Goal: Task Accomplishment & Management: Manage account settings

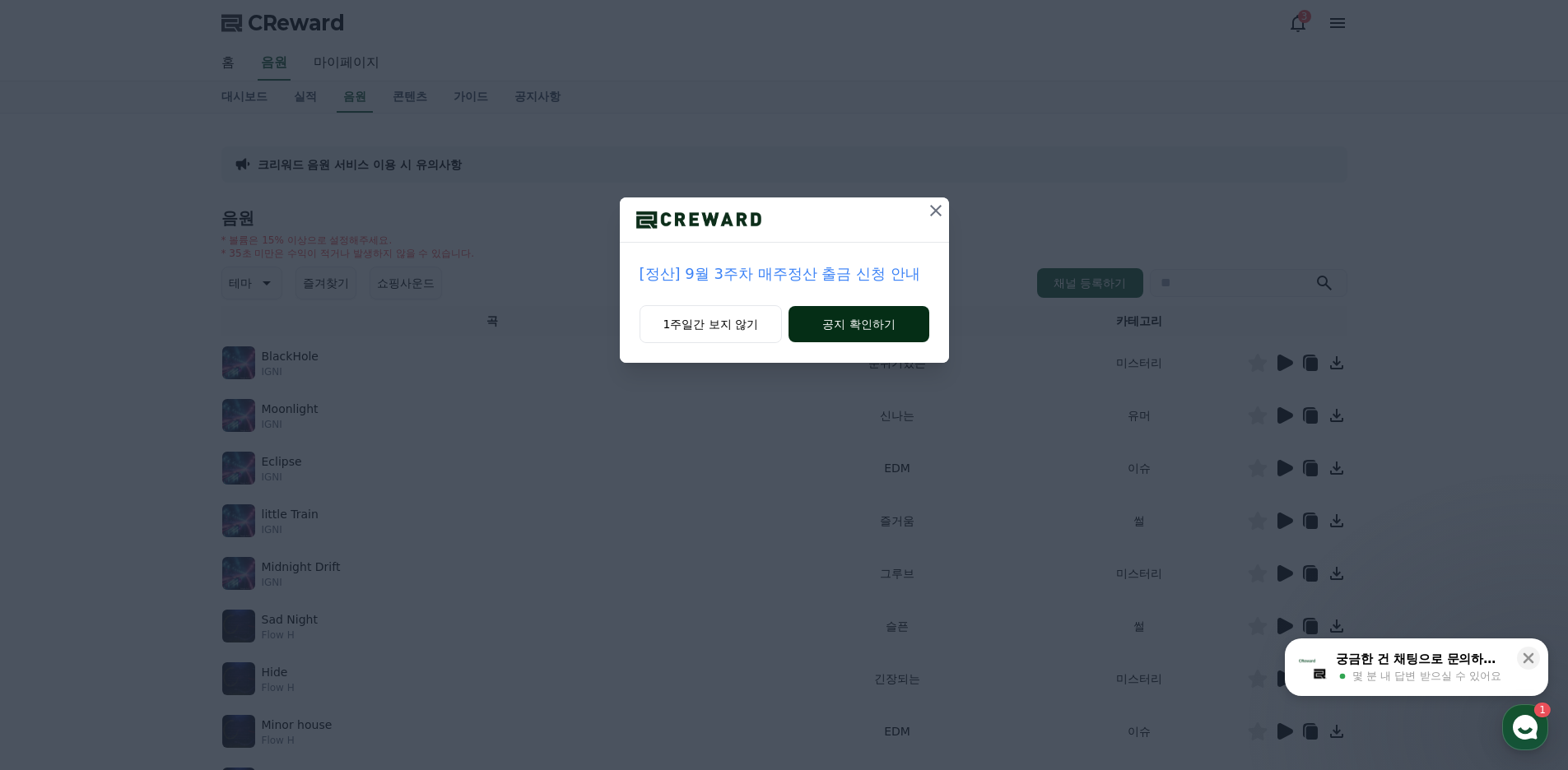
click at [814, 319] on button "공지 확인하기" at bounding box center [859, 324] width 140 height 36
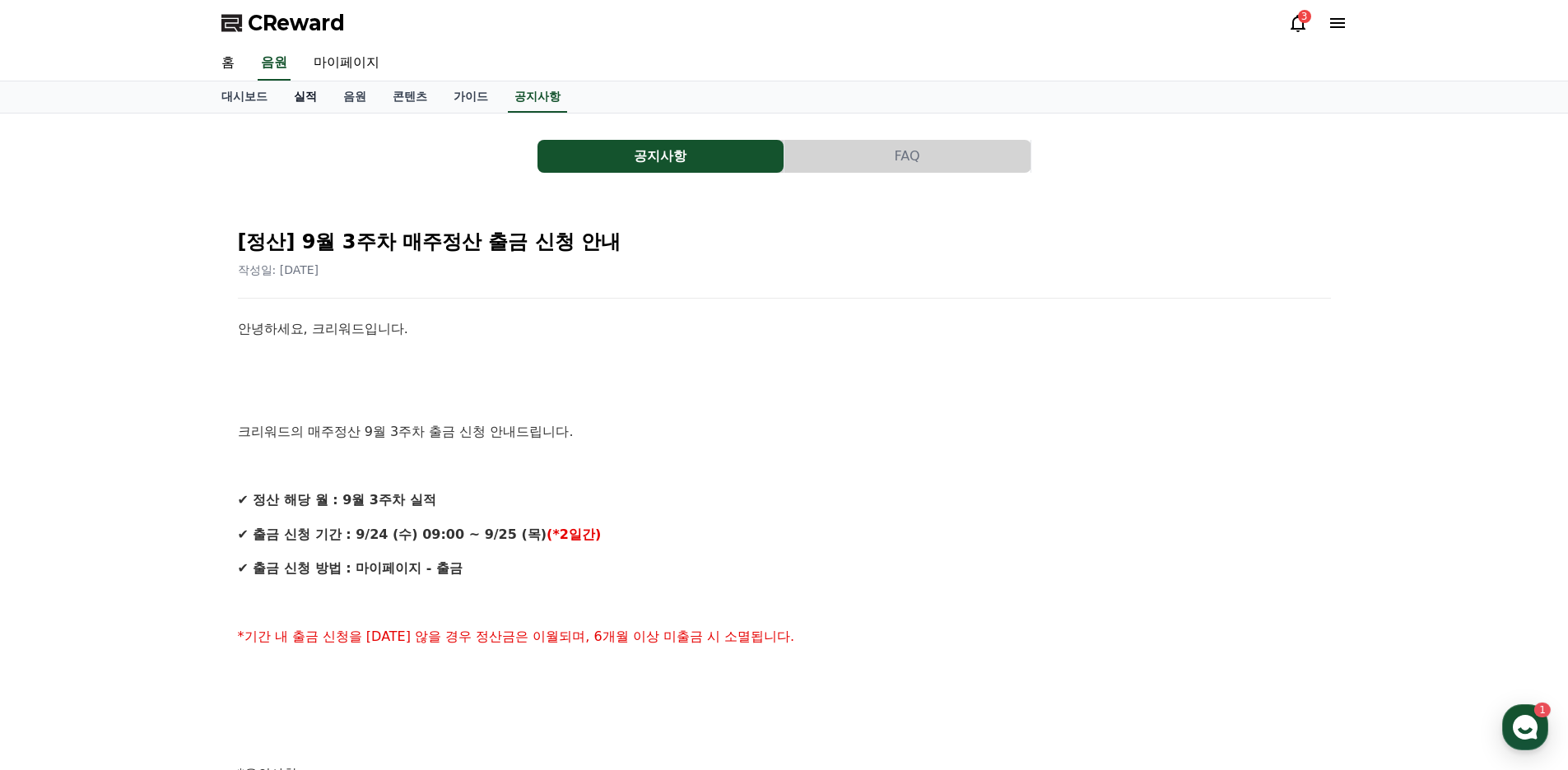
click at [300, 92] on link "실적" at bounding box center [305, 97] width 49 height 32
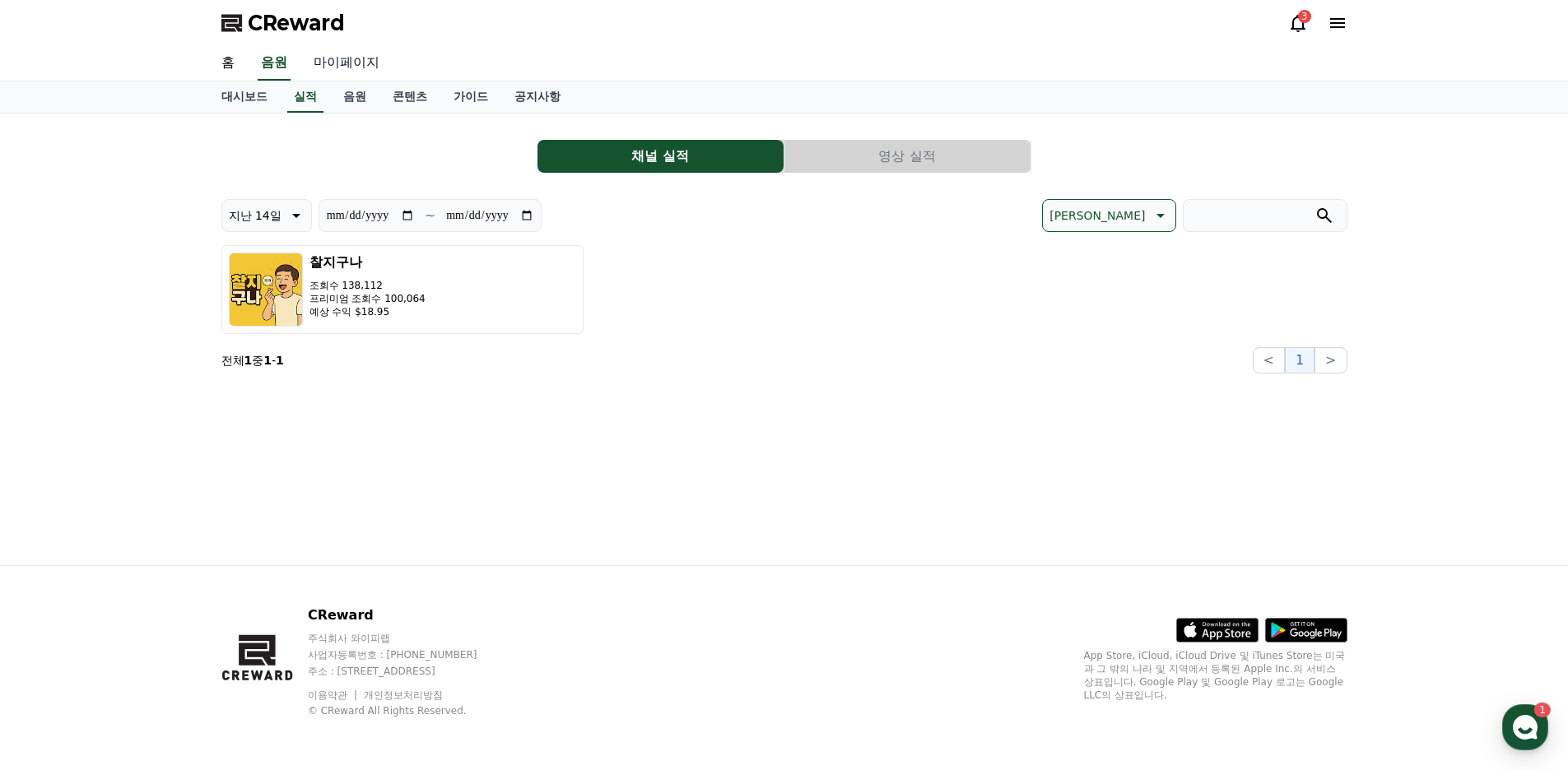
click at [356, 59] on link "마이페이지" at bounding box center [346, 63] width 92 height 35
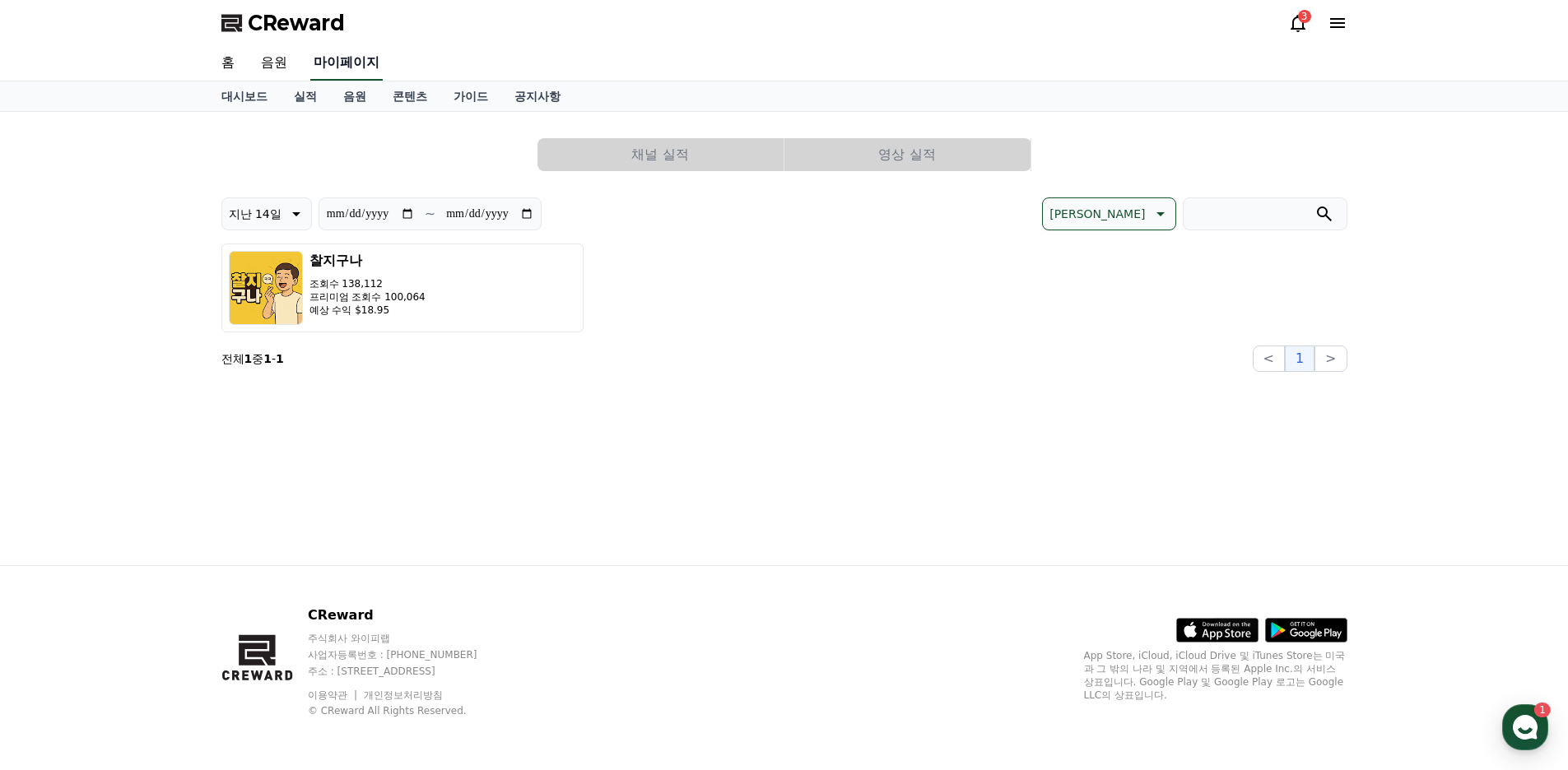
select select "**********"
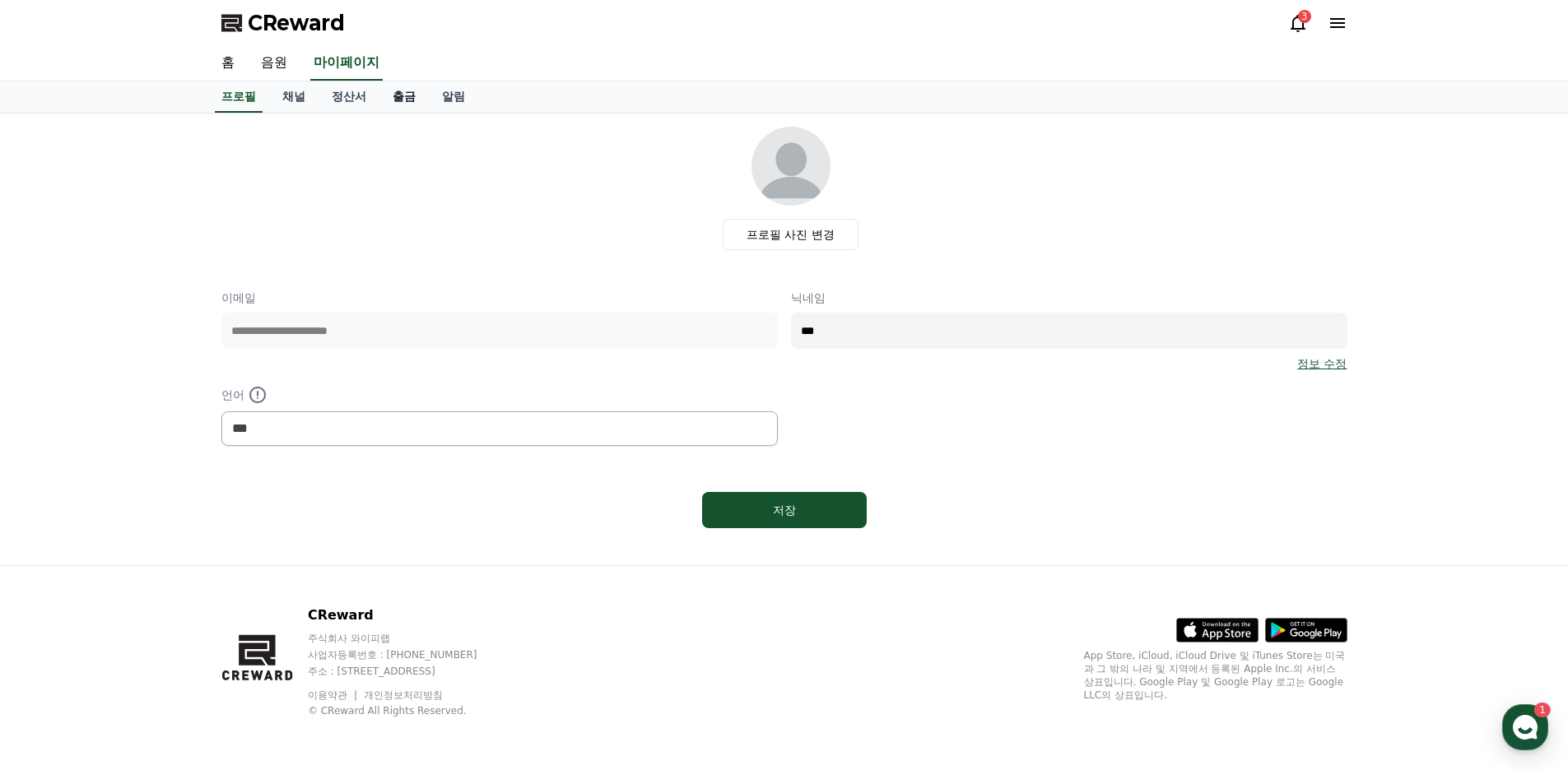
click at [390, 101] on link "출금" at bounding box center [404, 97] width 49 height 32
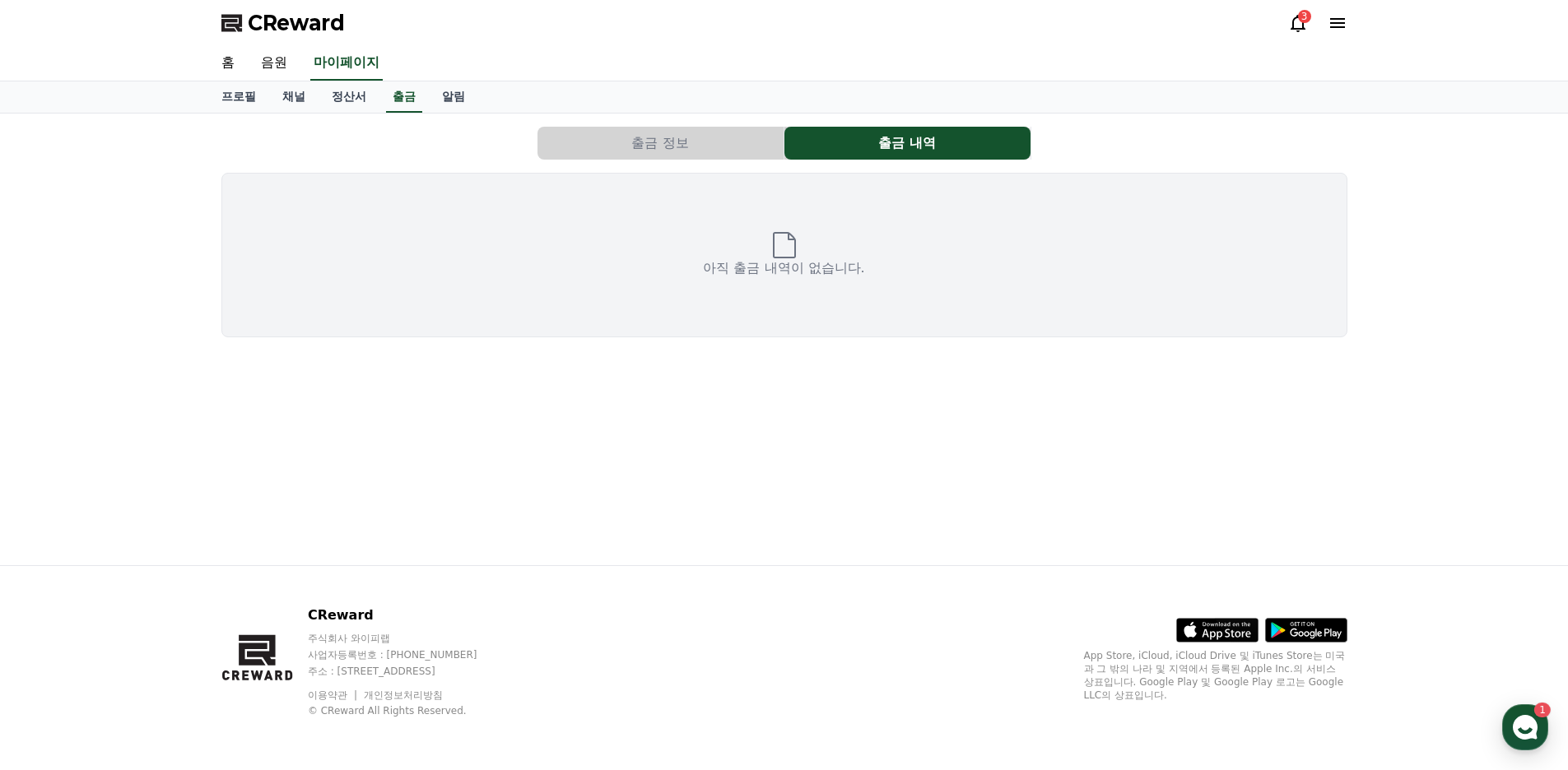
click at [643, 159] on button "출금 정보" at bounding box center [660, 143] width 246 height 33
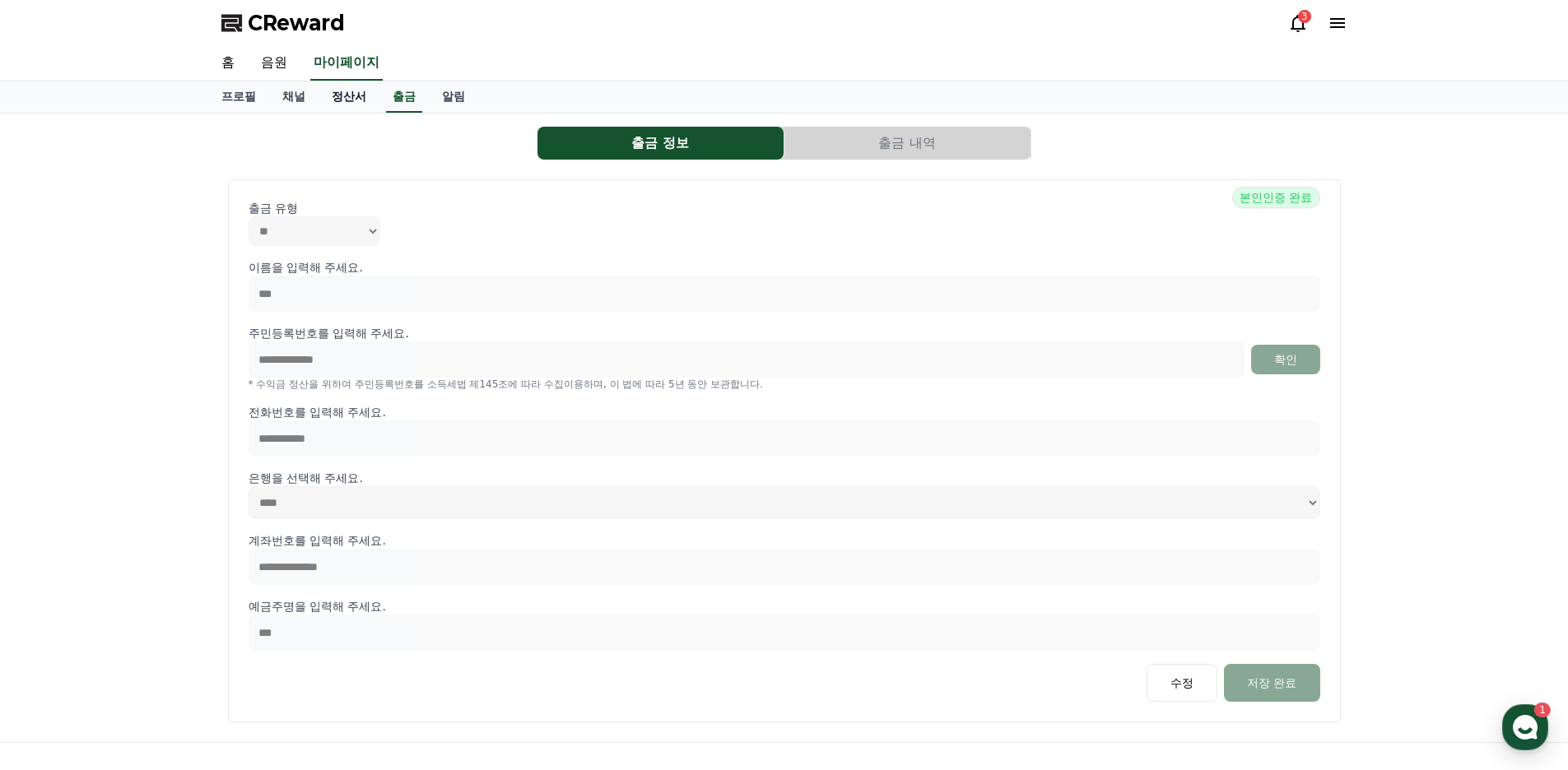
click at [356, 104] on link "정산서" at bounding box center [348, 97] width 61 height 32
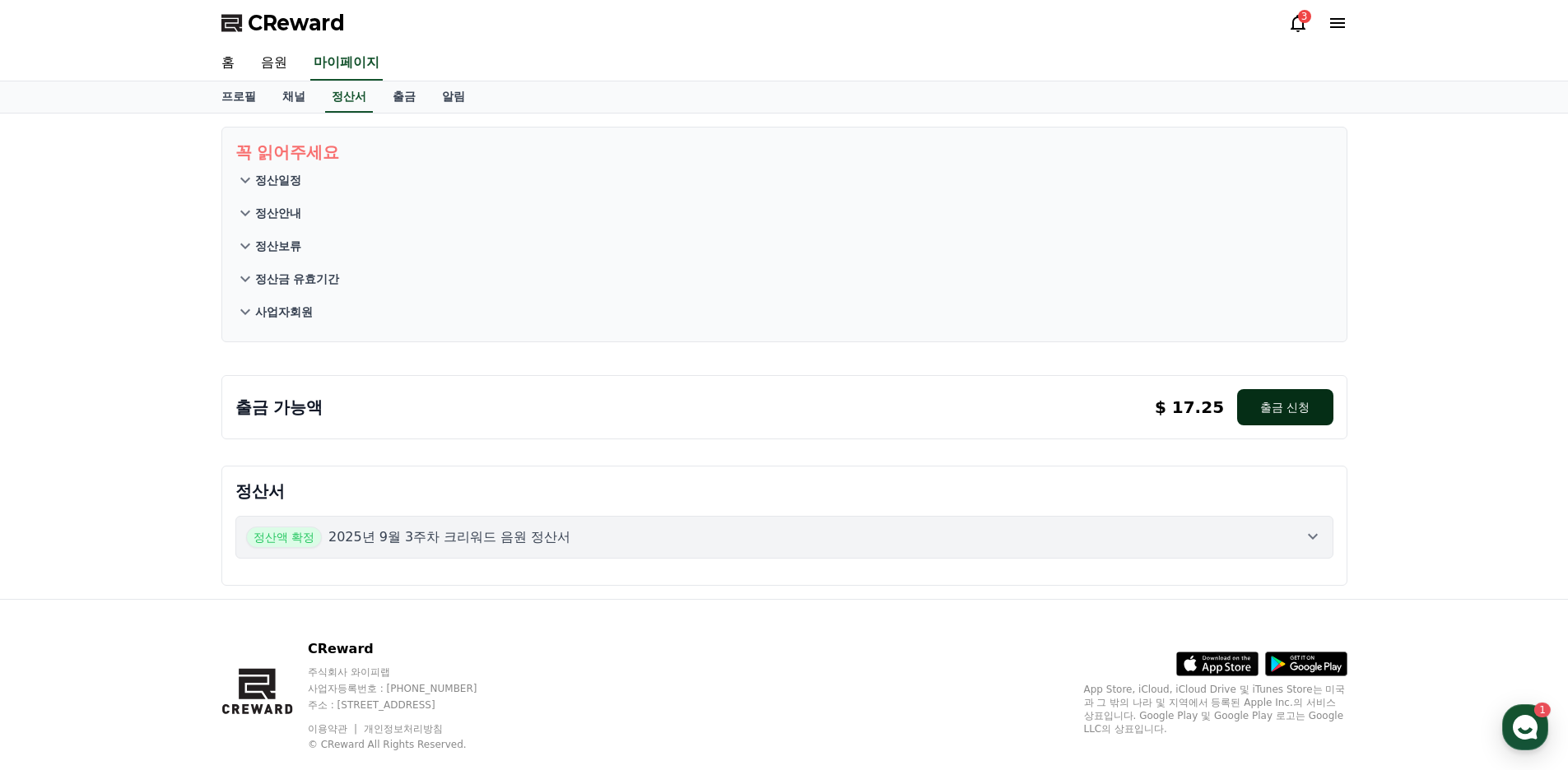
click at [1270, 398] on button "출금 신청" at bounding box center [1285, 406] width 96 height 36
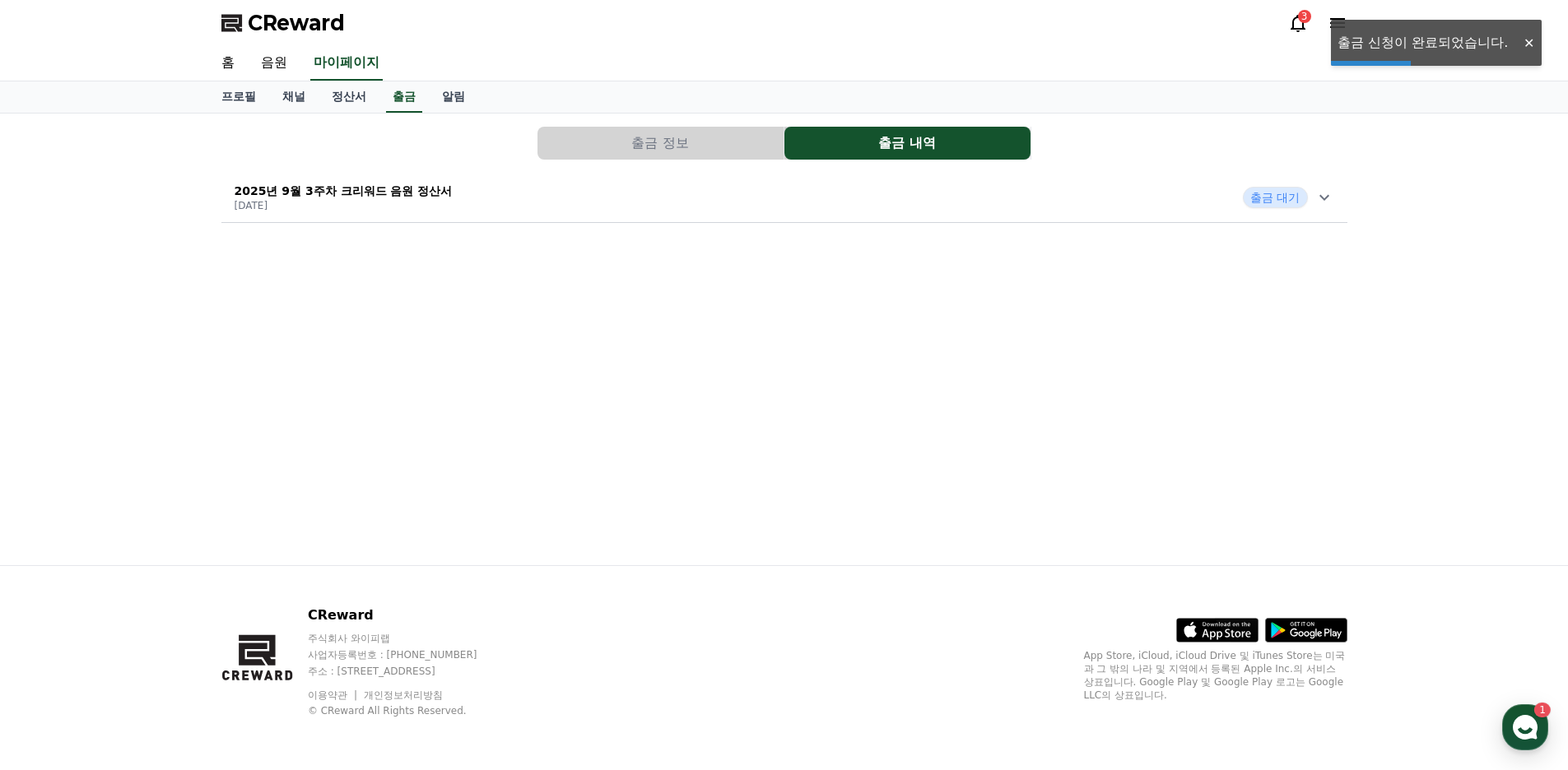
click at [1318, 211] on div "2025년 9월 3주차 크리워드 음원 정산서 2025-09-25 출금 대기" at bounding box center [784, 197] width 1126 height 42
